Goal: Navigation & Orientation: Find specific page/section

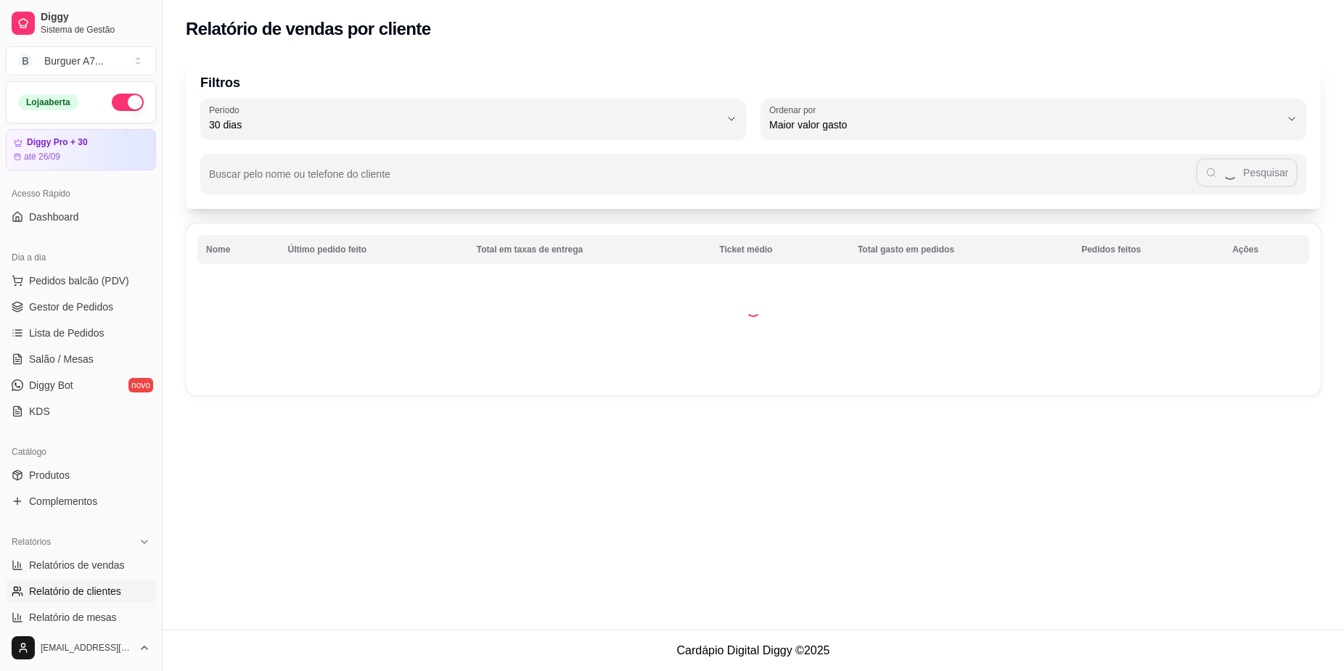
select select "30"
select select "HIGHEST_TOTAL_SPENT_WITH_ORDERS"
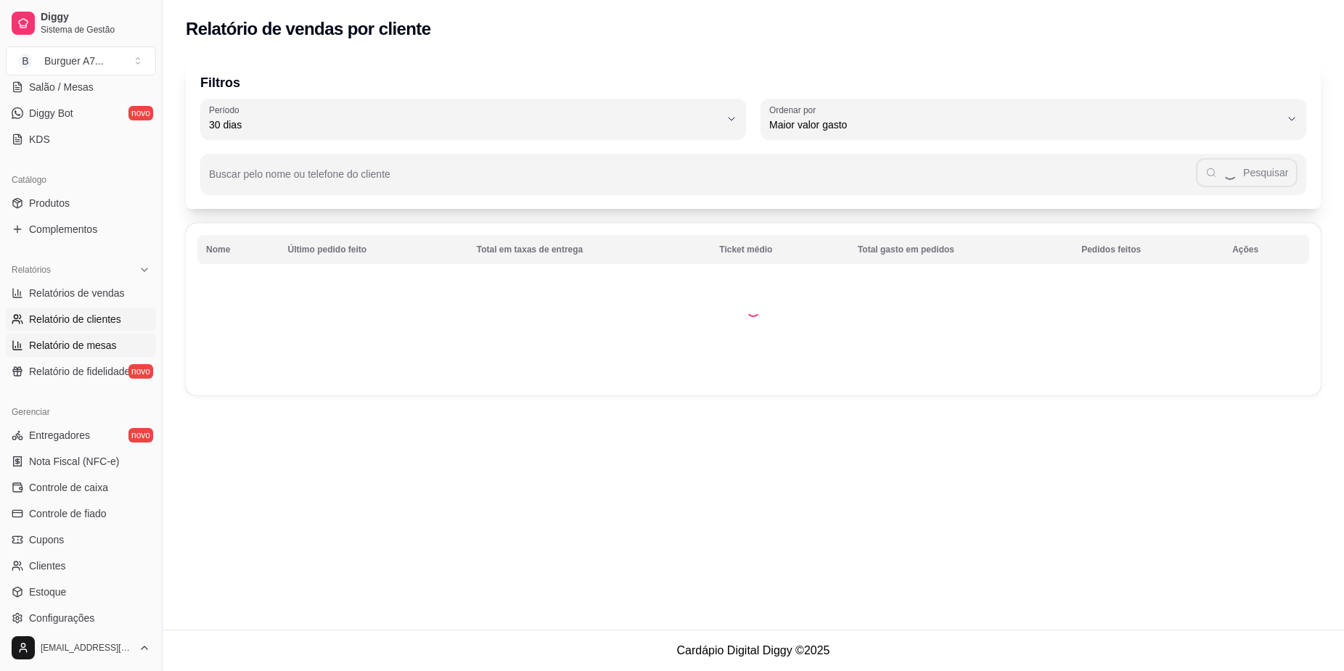
click at [81, 348] on span "Relatório de mesas" at bounding box center [73, 345] width 88 height 15
select select "TOTAL_OF_ORDERS"
select select "7"
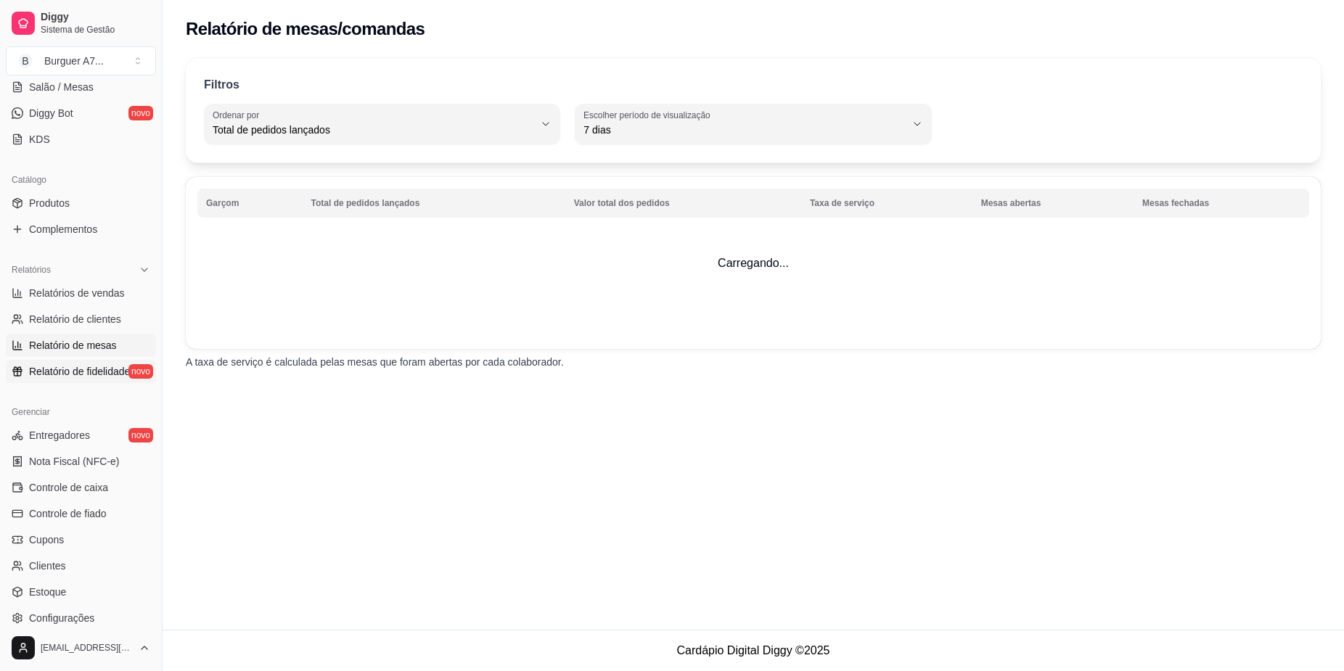
click at [89, 372] on span "Relatório de fidelidade" at bounding box center [79, 371] width 101 height 15
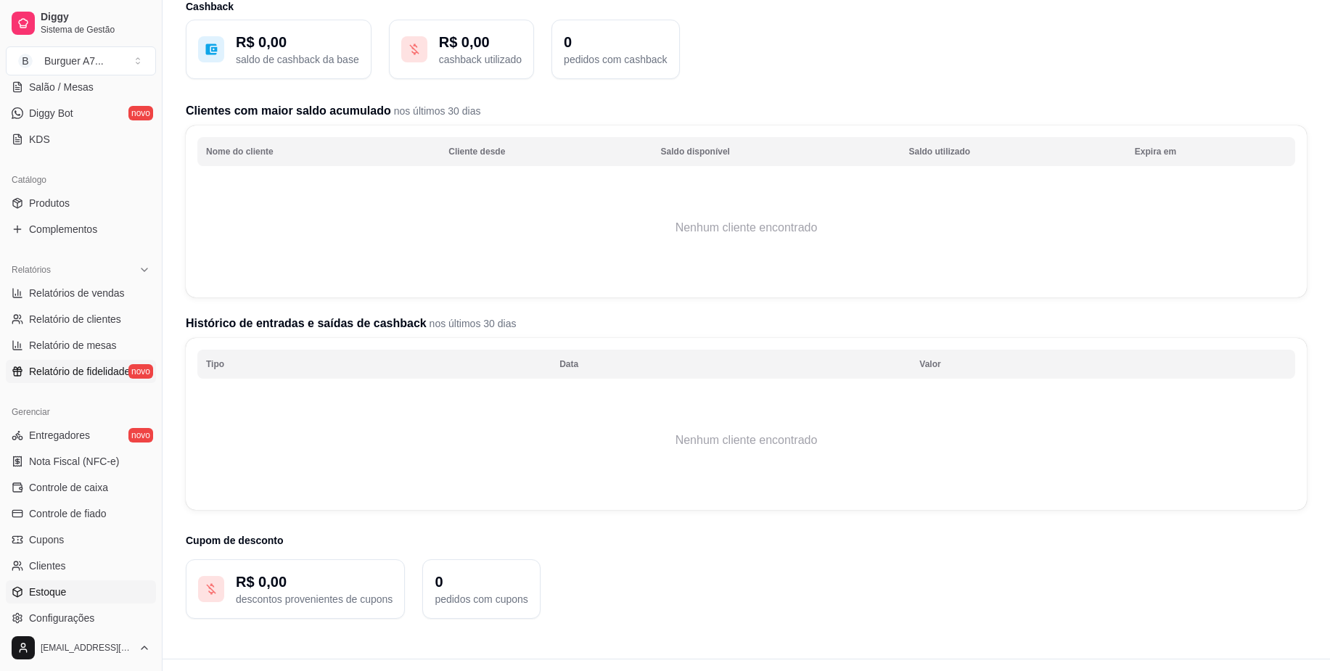
scroll to position [91, 0]
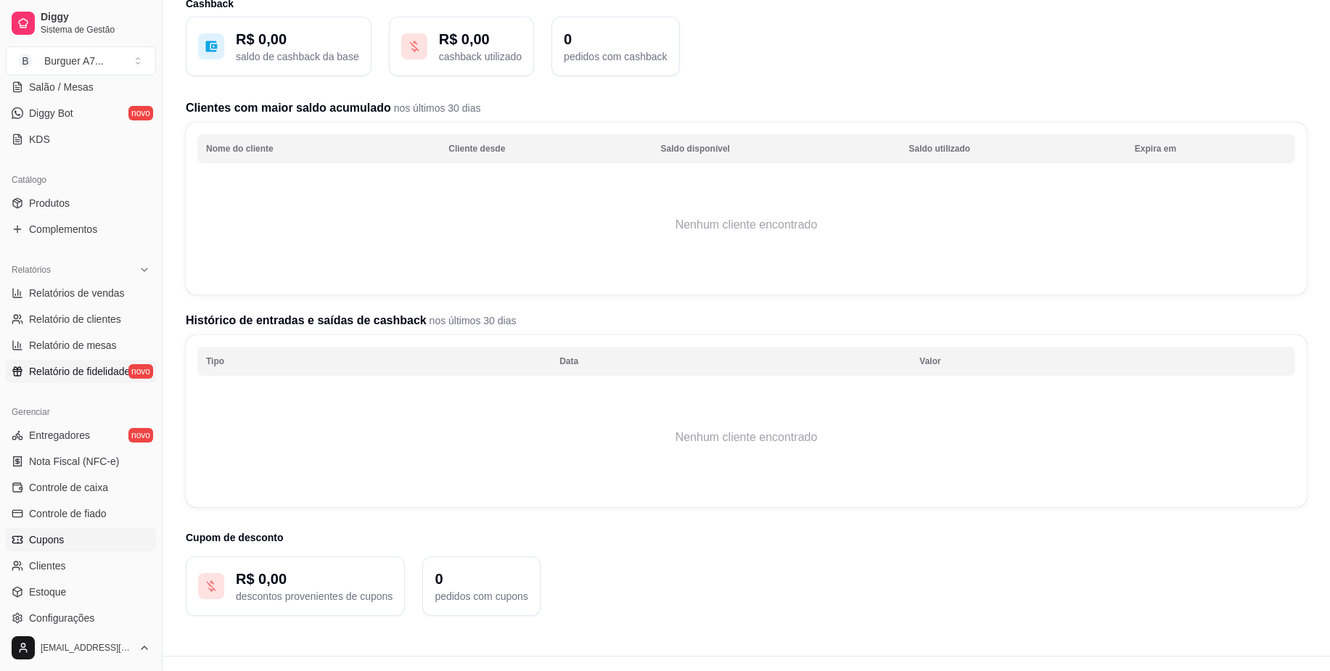
click at [99, 536] on link "Cupons" at bounding box center [81, 539] width 150 height 23
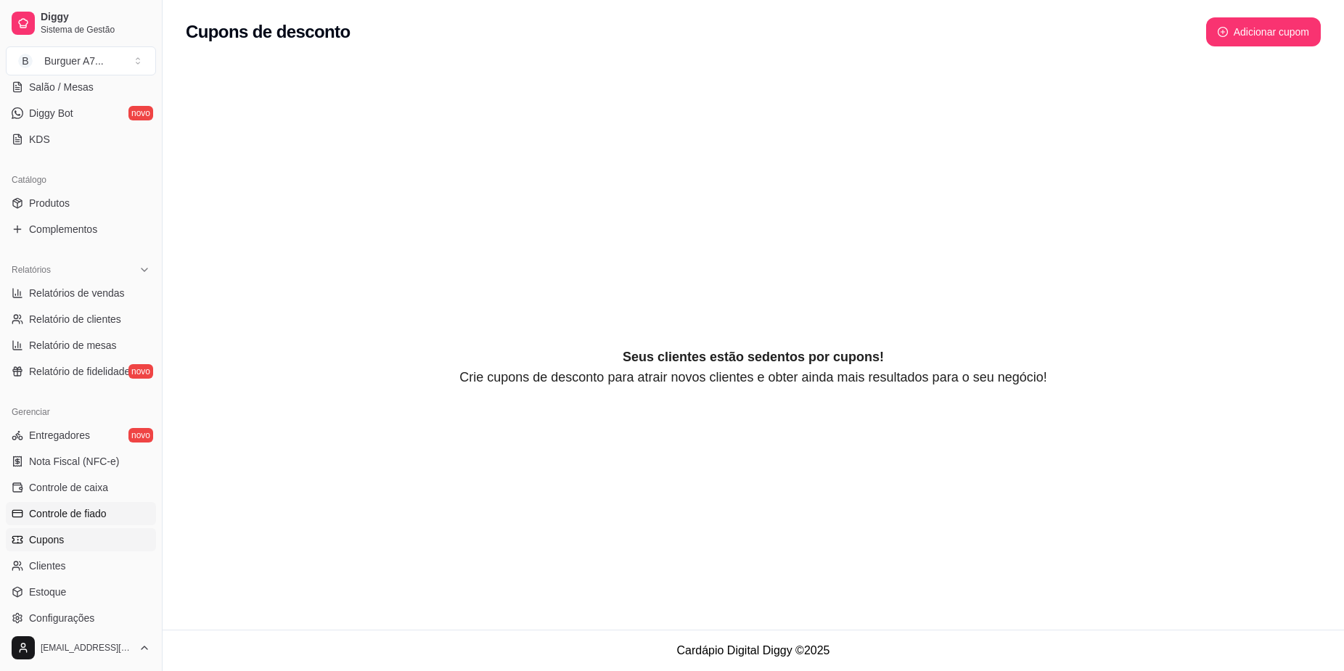
click at [110, 506] on link "Controle de fiado" at bounding box center [81, 513] width 150 height 23
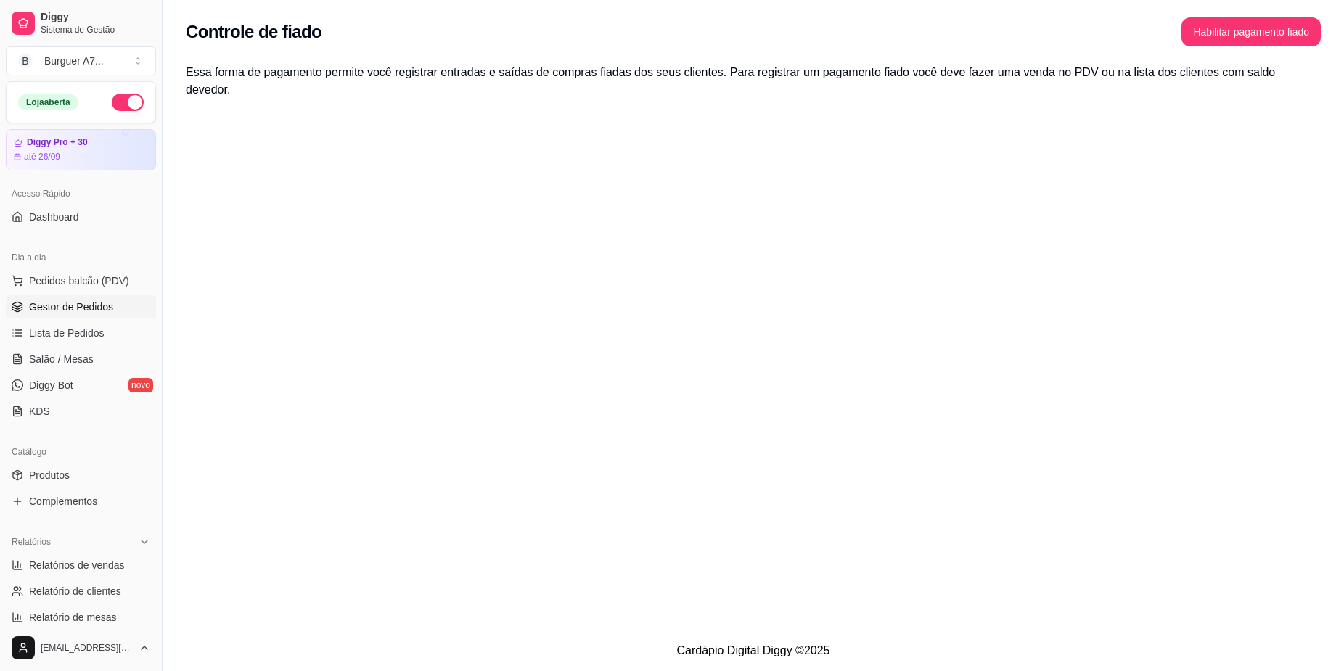
click at [121, 314] on link "Gestor de Pedidos" at bounding box center [81, 306] width 150 height 23
